Goal: Task Accomplishment & Management: Use online tool/utility

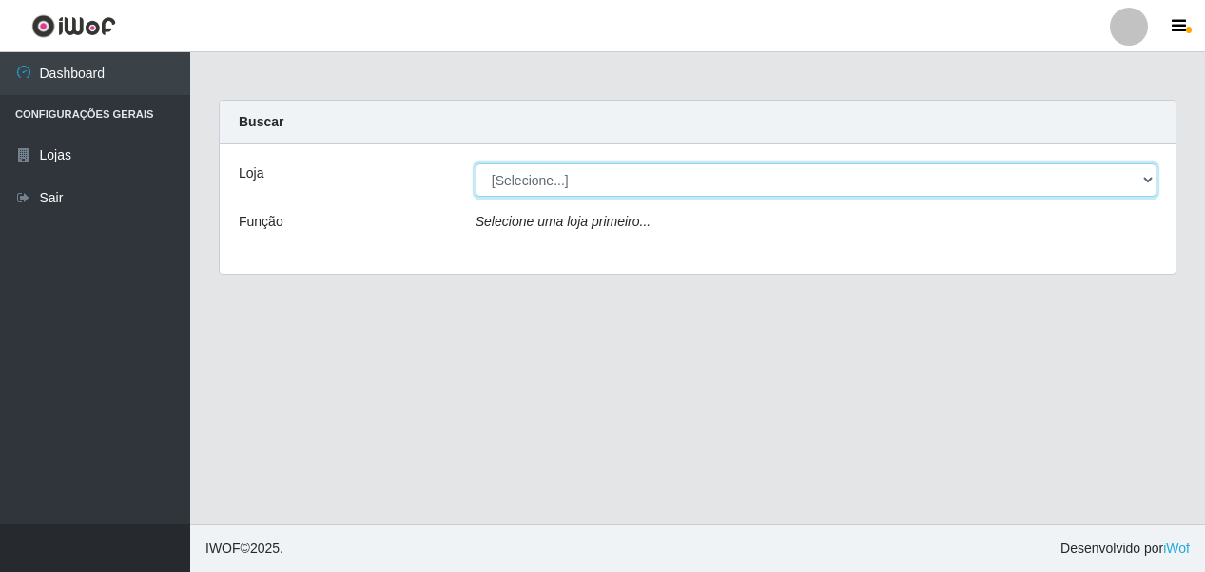
click at [1148, 181] on select "[Selecione...] Super Vilton" at bounding box center [815, 180] width 681 height 33
select select "379"
click at [475, 164] on select "[Selecione...] Super Vilton" at bounding box center [815, 180] width 681 height 33
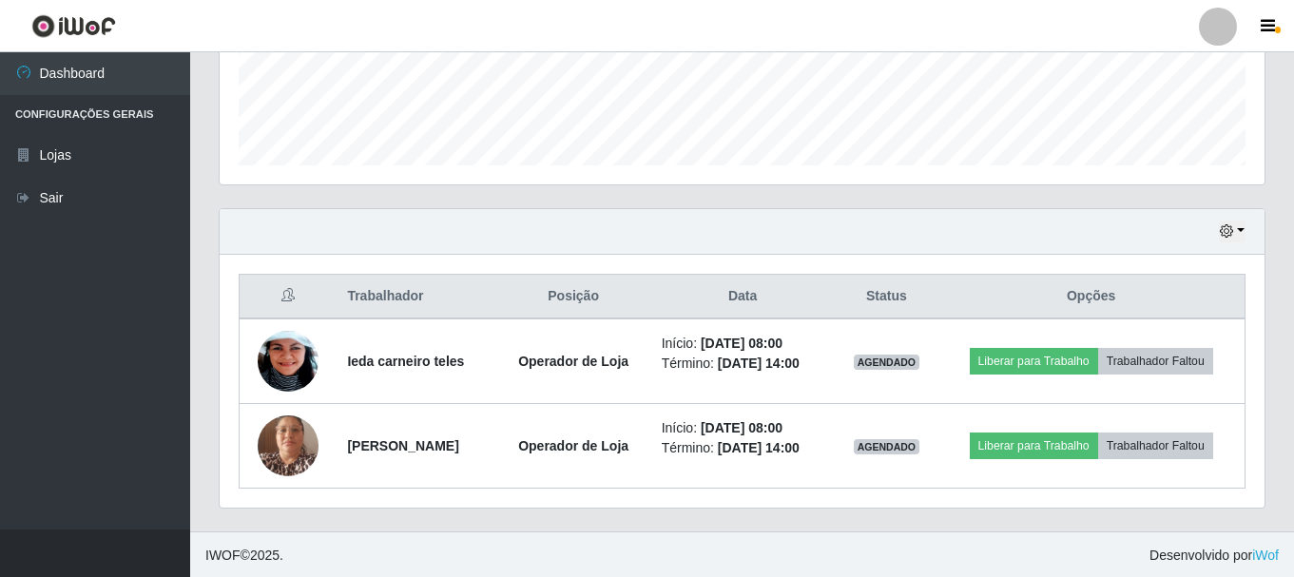
scroll to position [516, 0]
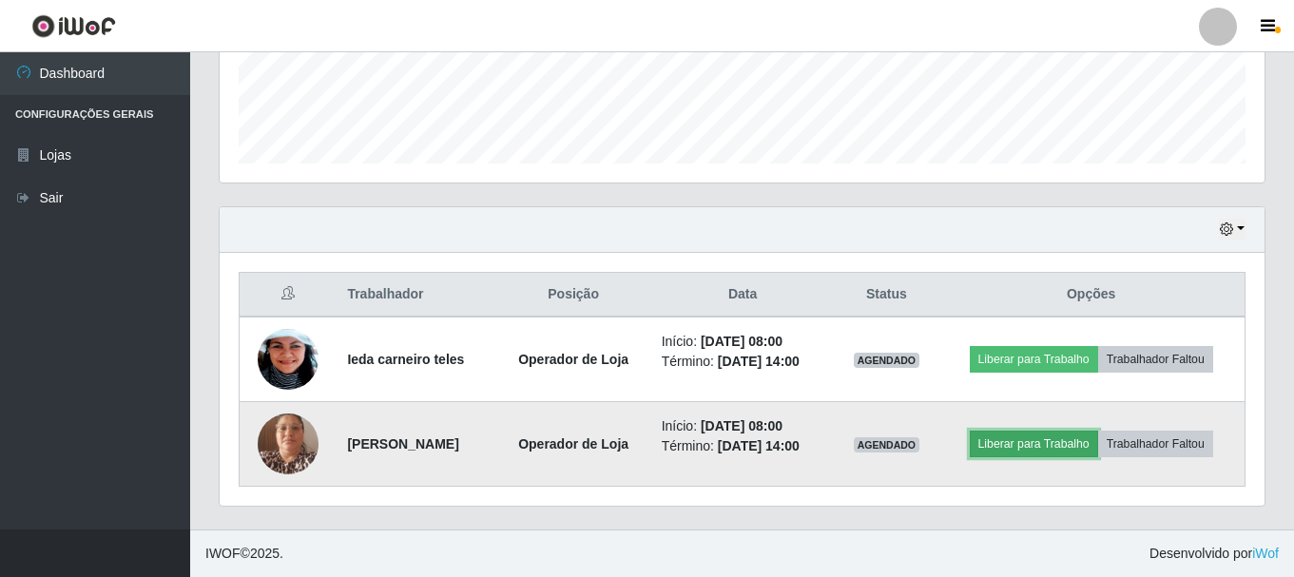
click at [1073, 439] on button "Liberar para Trabalho" at bounding box center [1034, 444] width 128 height 27
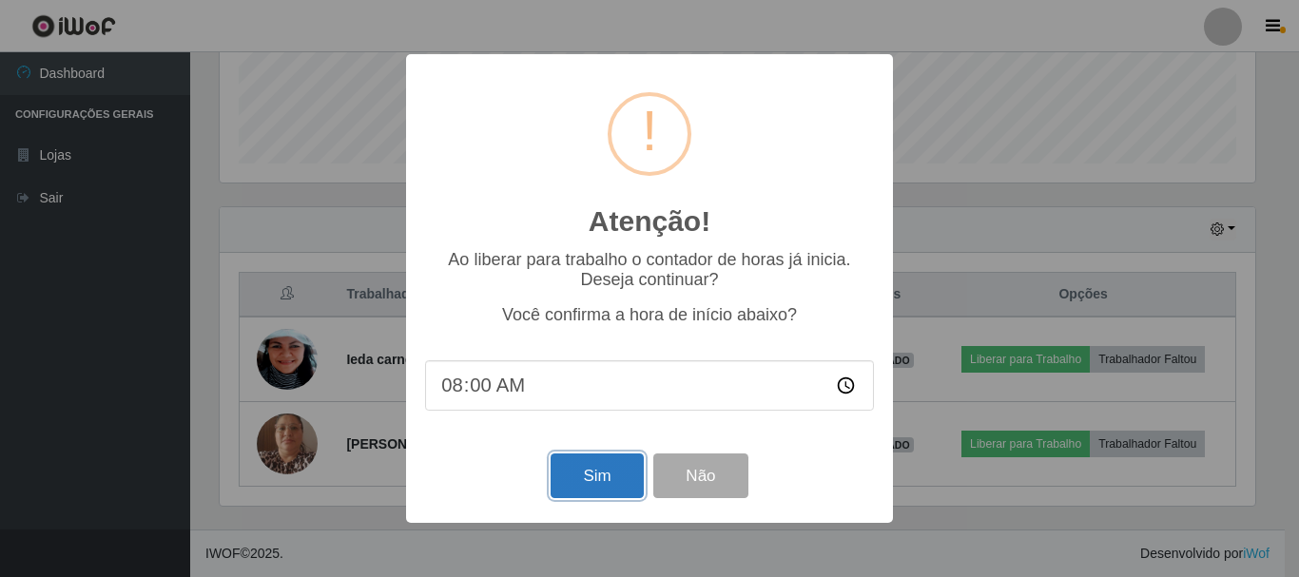
click at [616, 474] on button "Sim" at bounding box center [597, 476] width 92 height 45
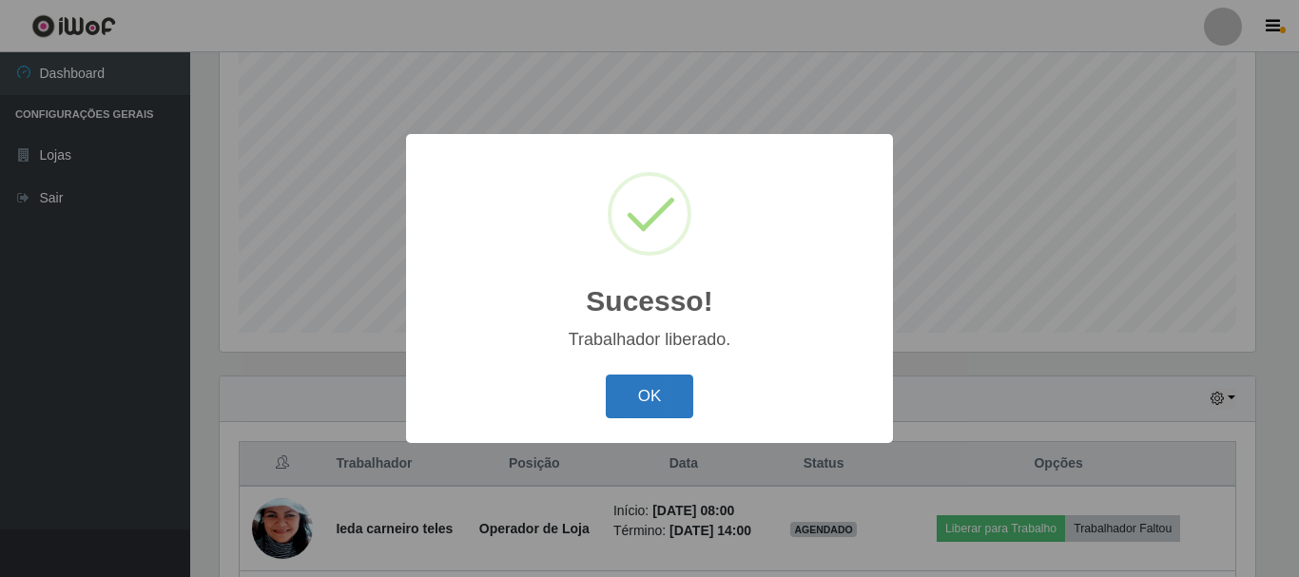
click at [635, 406] on button "OK" at bounding box center [650, 397] width 88 height 45
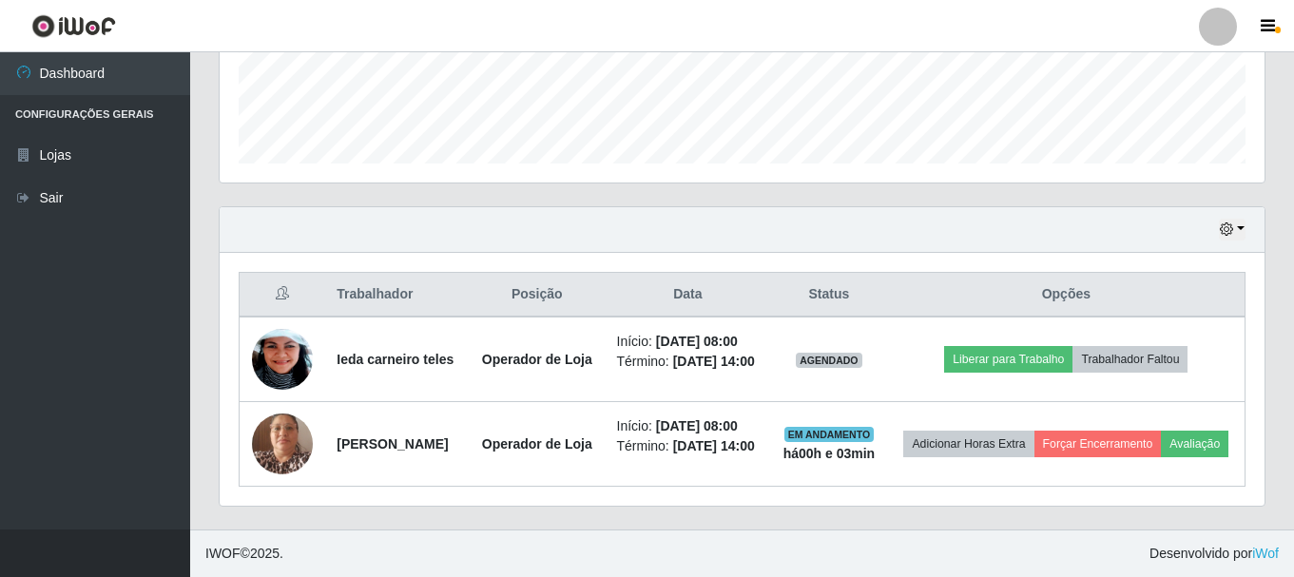
scroll to position [585, 0]
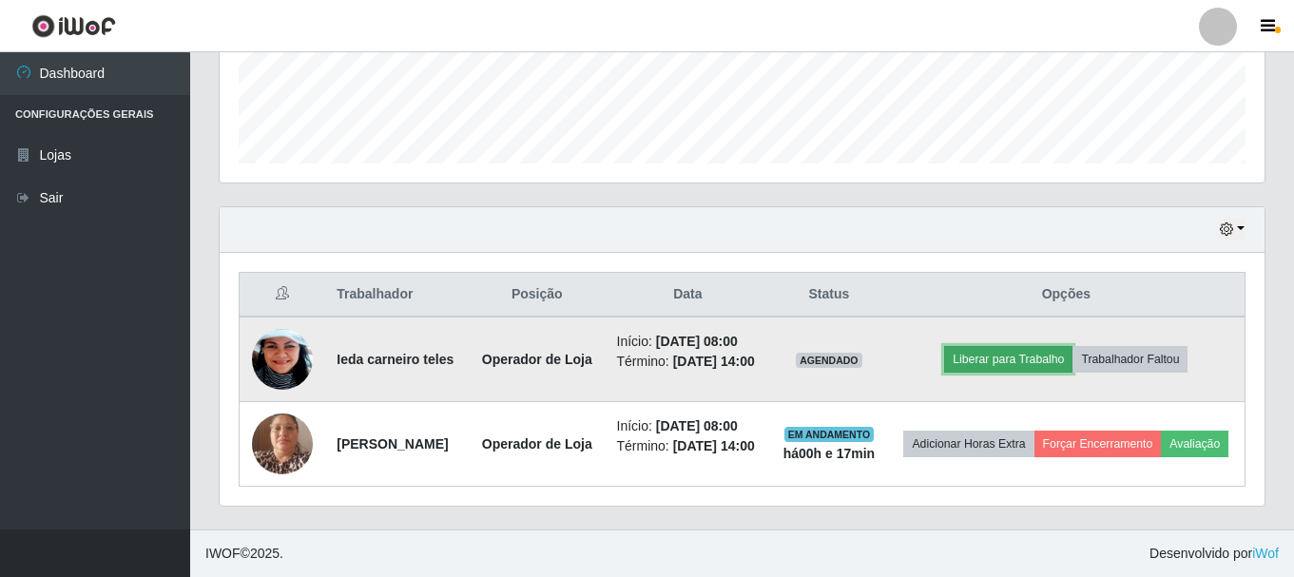
click at [1057, 346] on button "Liberar para Trabalho" at bounding box center [1008, 359] width 128 height 27
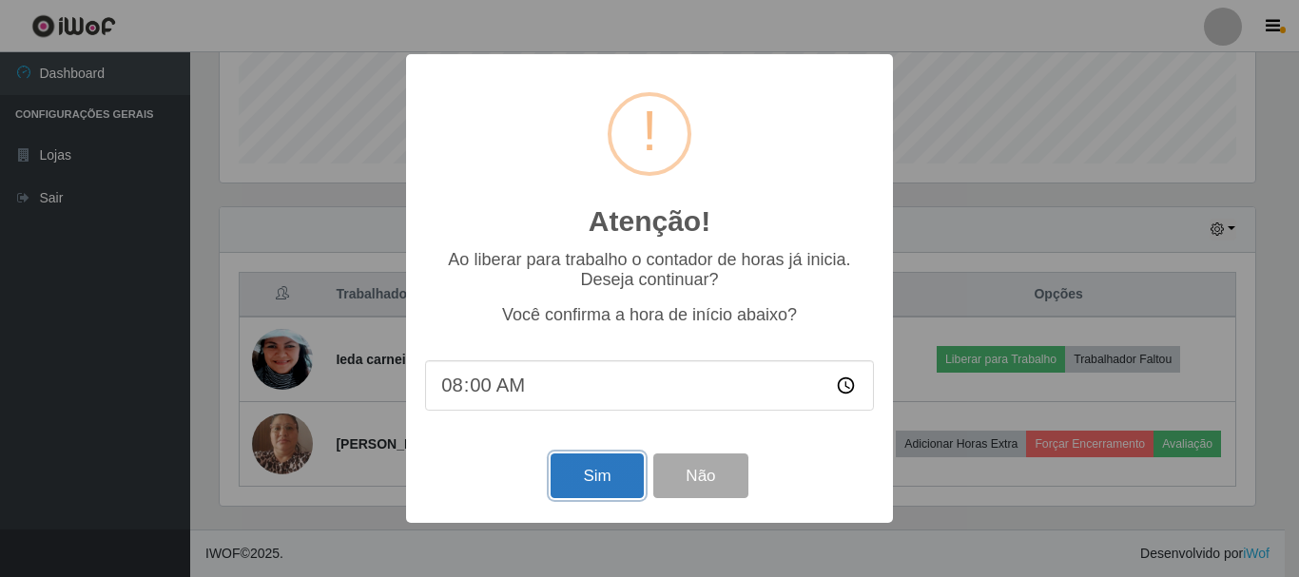
click at [605, 485] on button "Sim" at bounding box center [597, 476] width 92 height 45
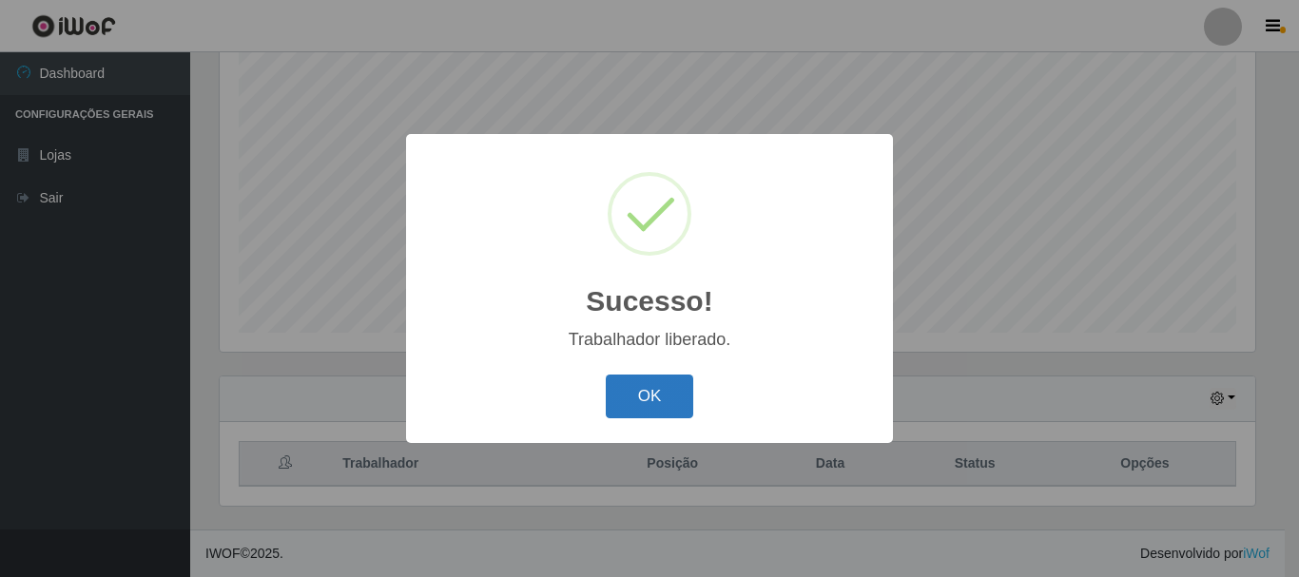
click at [629, 396] on button "OK" at bounding box center [650, 397] width 88 height 45
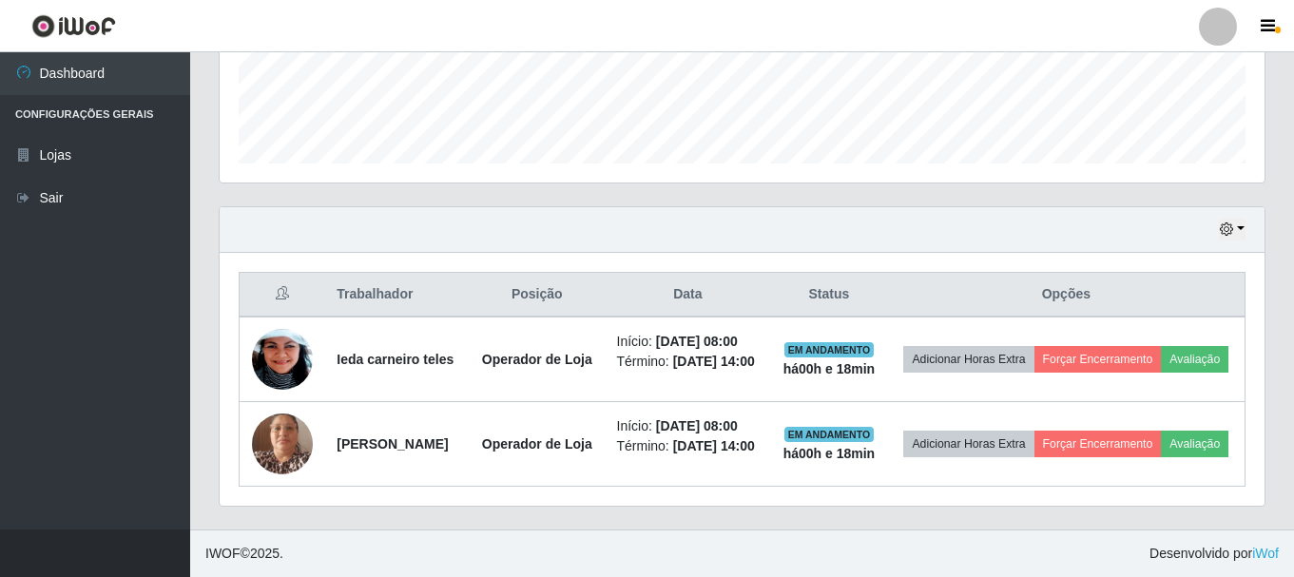
scroll to position [537, 0]
